Goal: Communication & Community: Connect with others

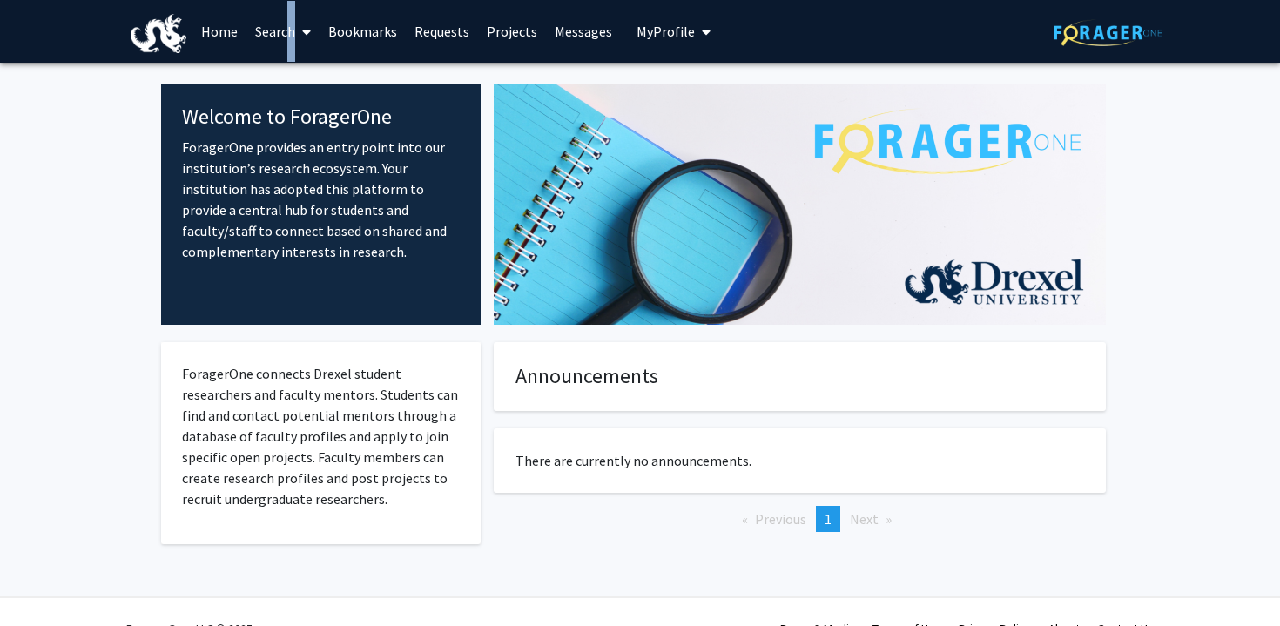
click at [283, 35] on link "Search" at bounding box center [283, 31] width 73 height 61
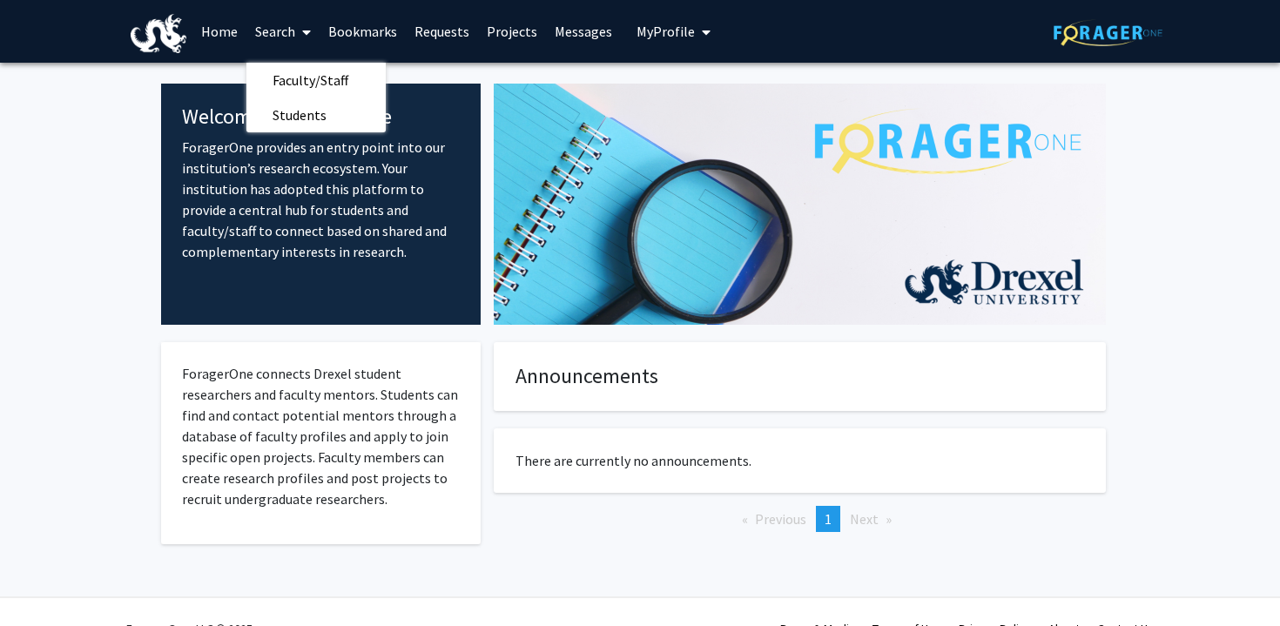
click at [247, 31] on link "Search" at bounding box center [283, 31] width 73 height 61
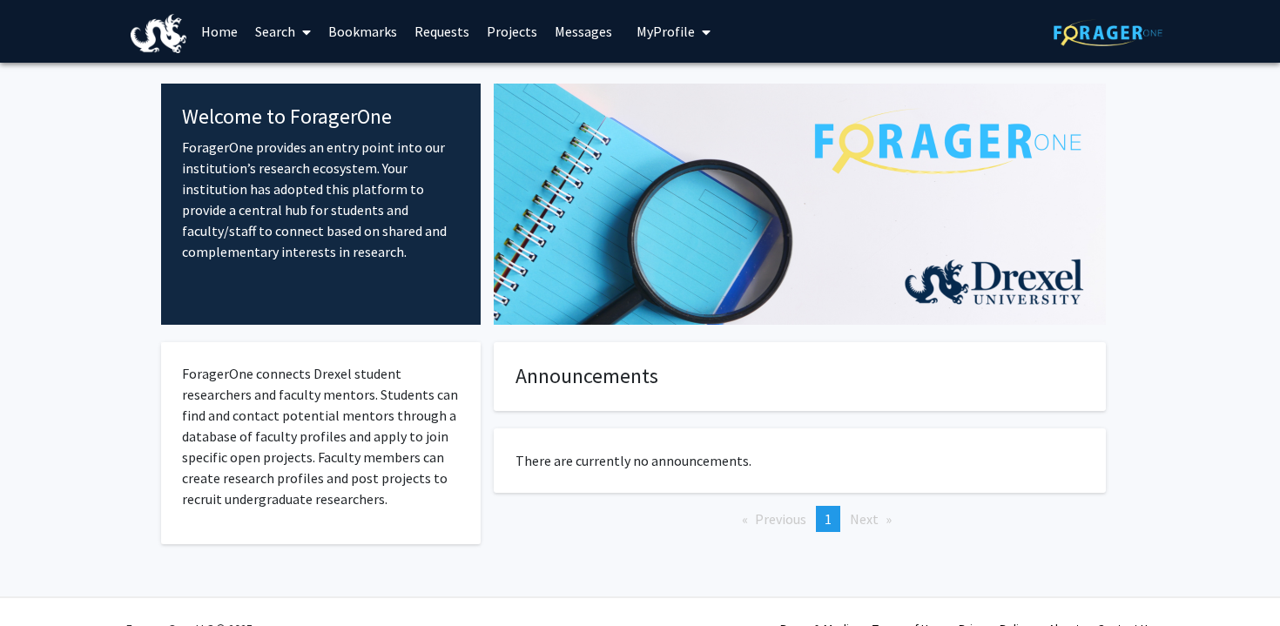
click at [236, 30] on link "Home" at bounding box center [219, 31] width 54 height 61
click at [352, 34] on link "Bookmarks" at bounding box center [363, 31] width 86 height 61
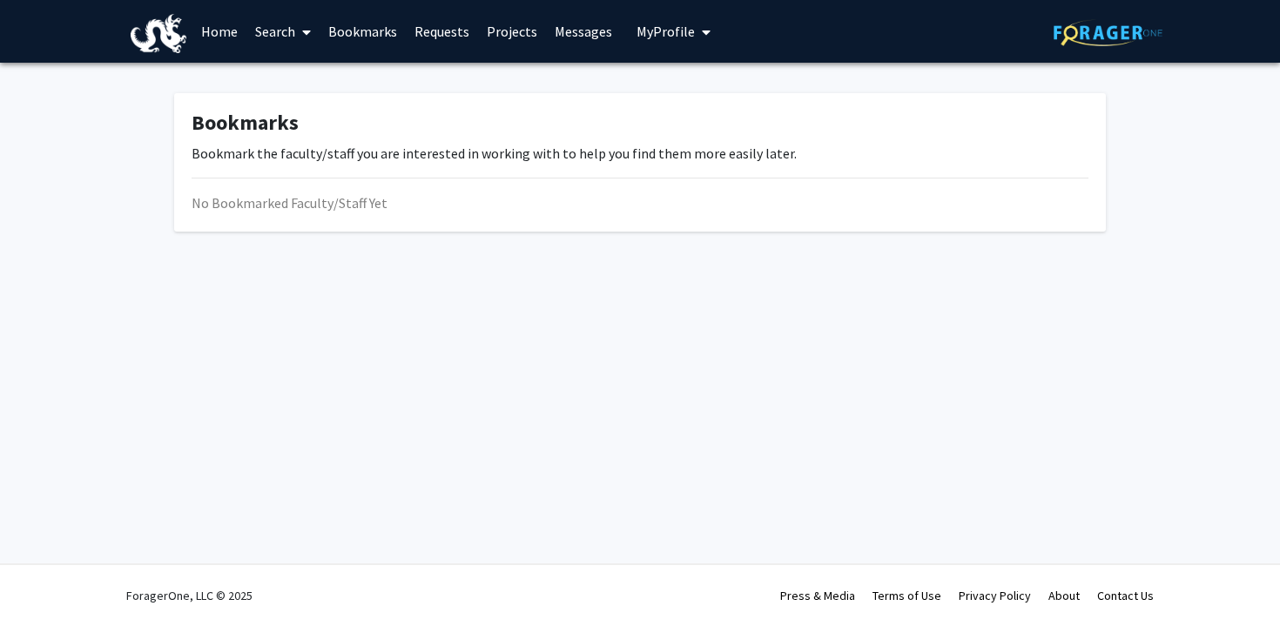
click at [429, 35] on link "Requests" at bounding box center [442, 31] width 72 height 61
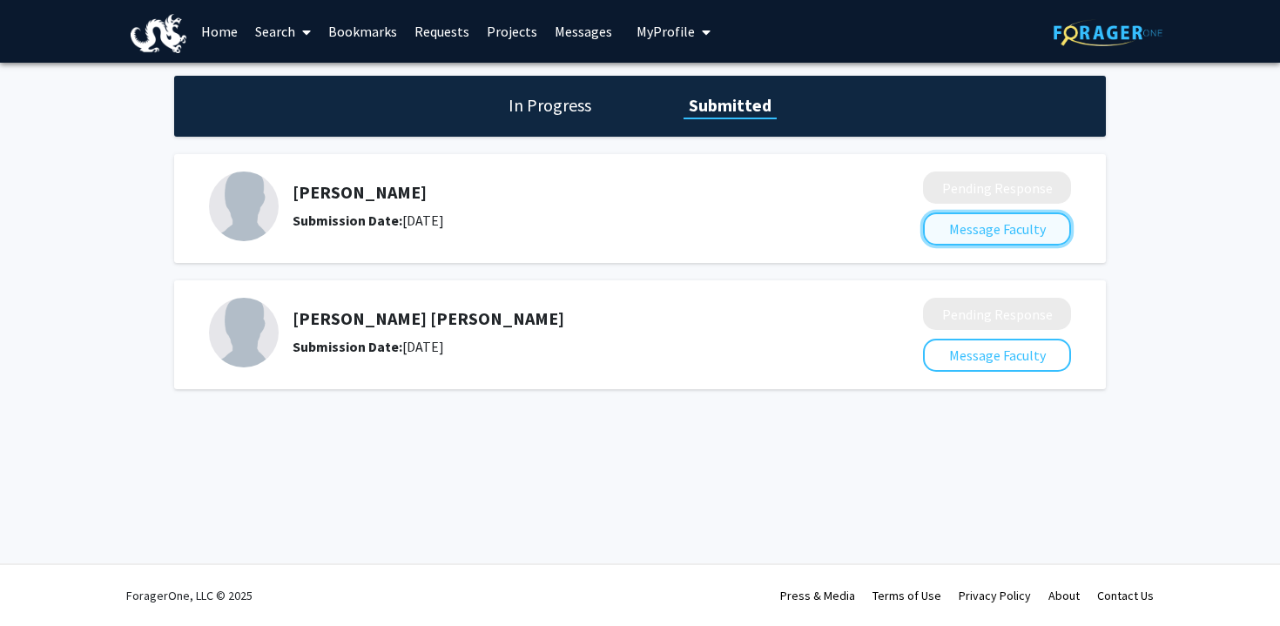
click at [989, 231] on button "Message Faculty" at bounding box center [997, 229] width 148 height 33
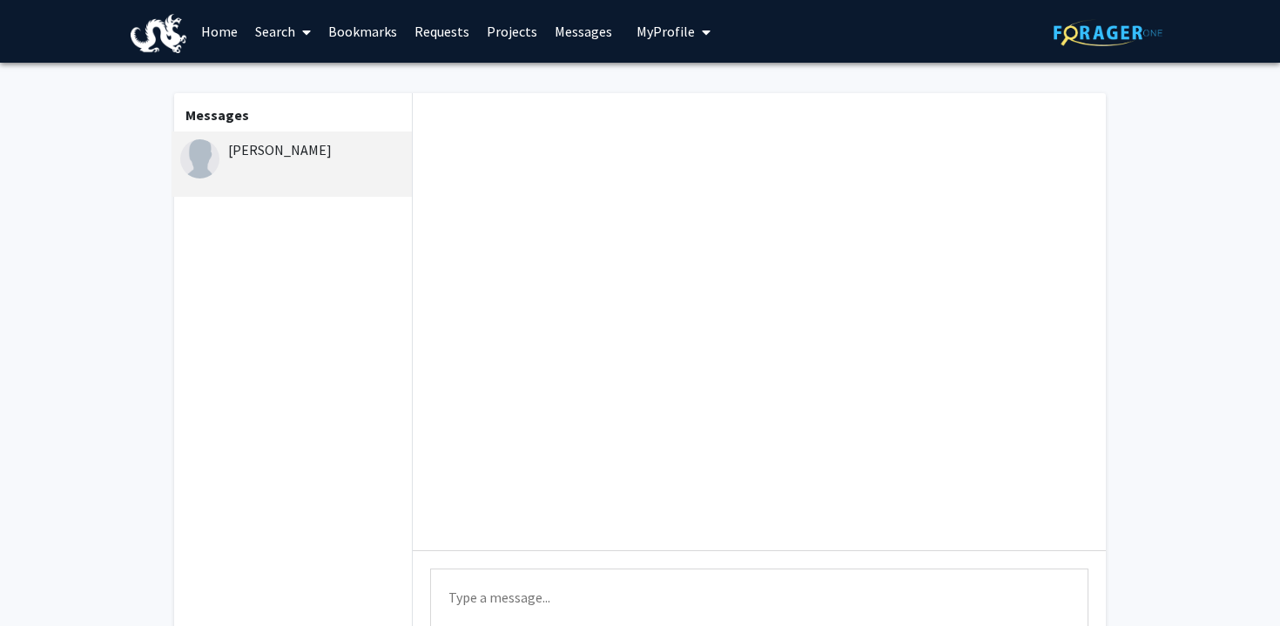
scroll to position [168, 0]
